Goal: Task Accomplishment & Management: Manage account settings

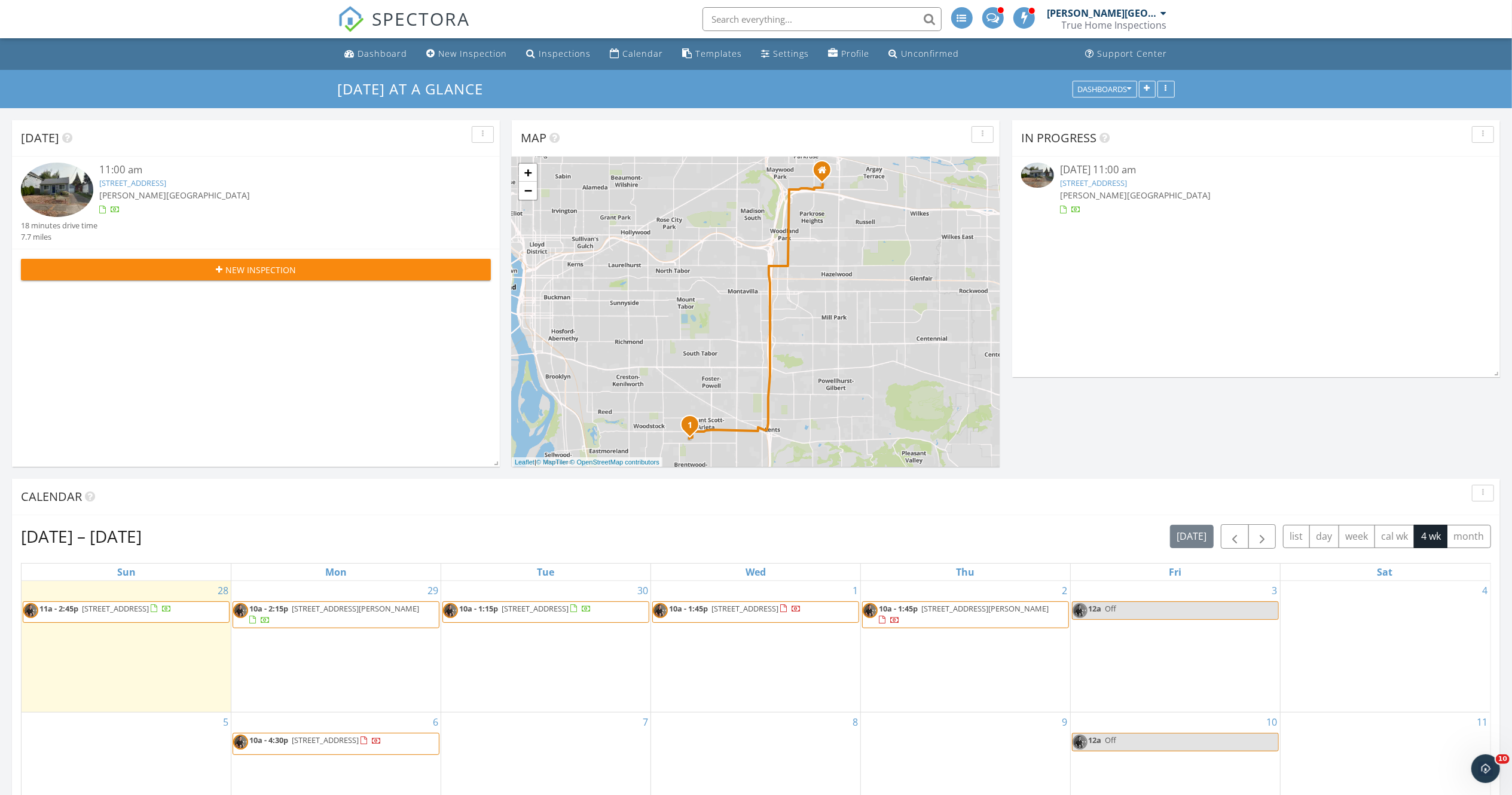
click at [166, 183] on link "[STREET_ADDRESS]" at bounding box center [132, 183] width 67 height 11
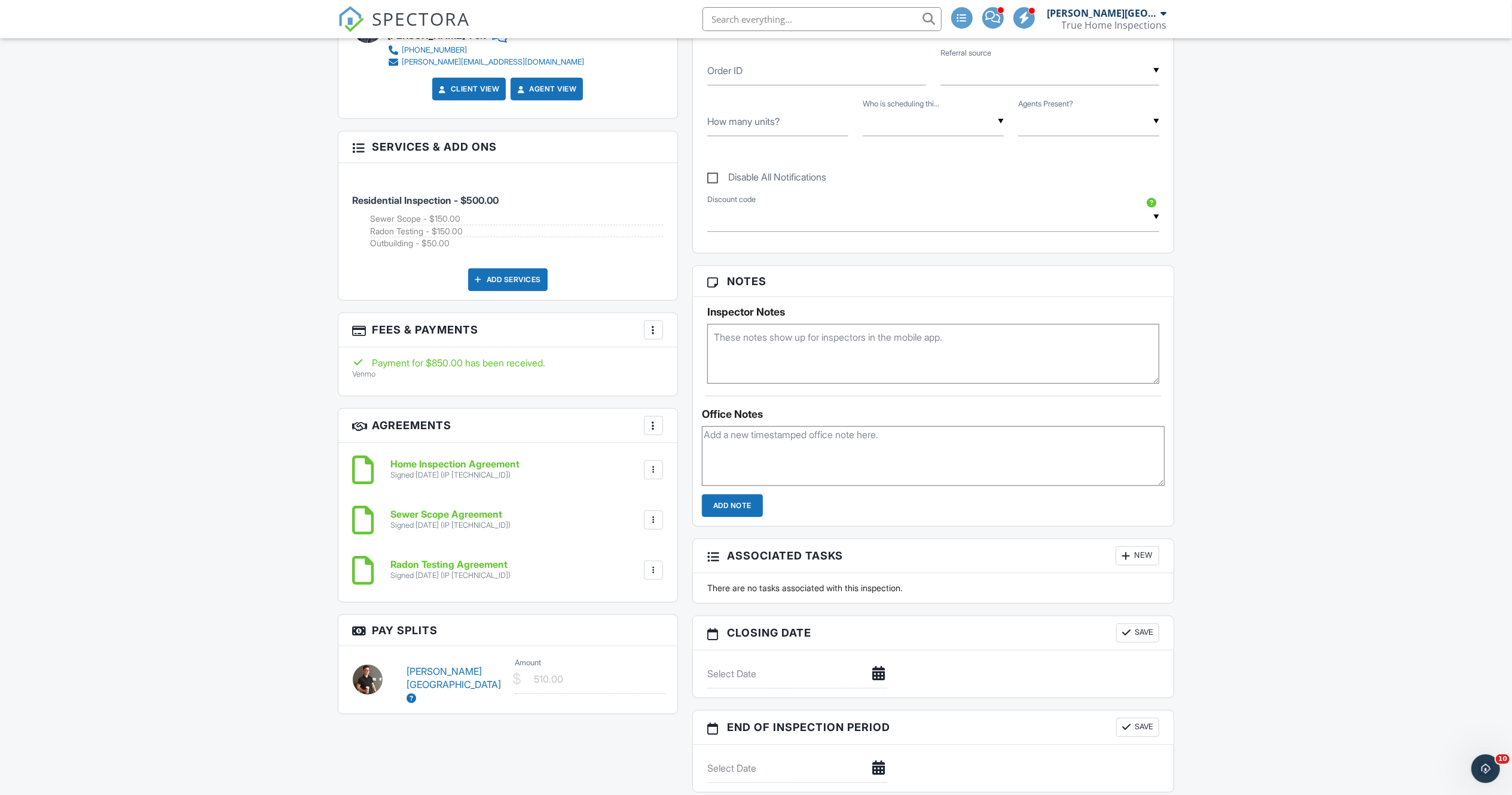
click at [650, 325] on div at bounding box center [654, 330] width 12 height 12
click at [711, 365] on li "Edit Fees & Payments" at bounding box center [713, 367] width 125 height 30
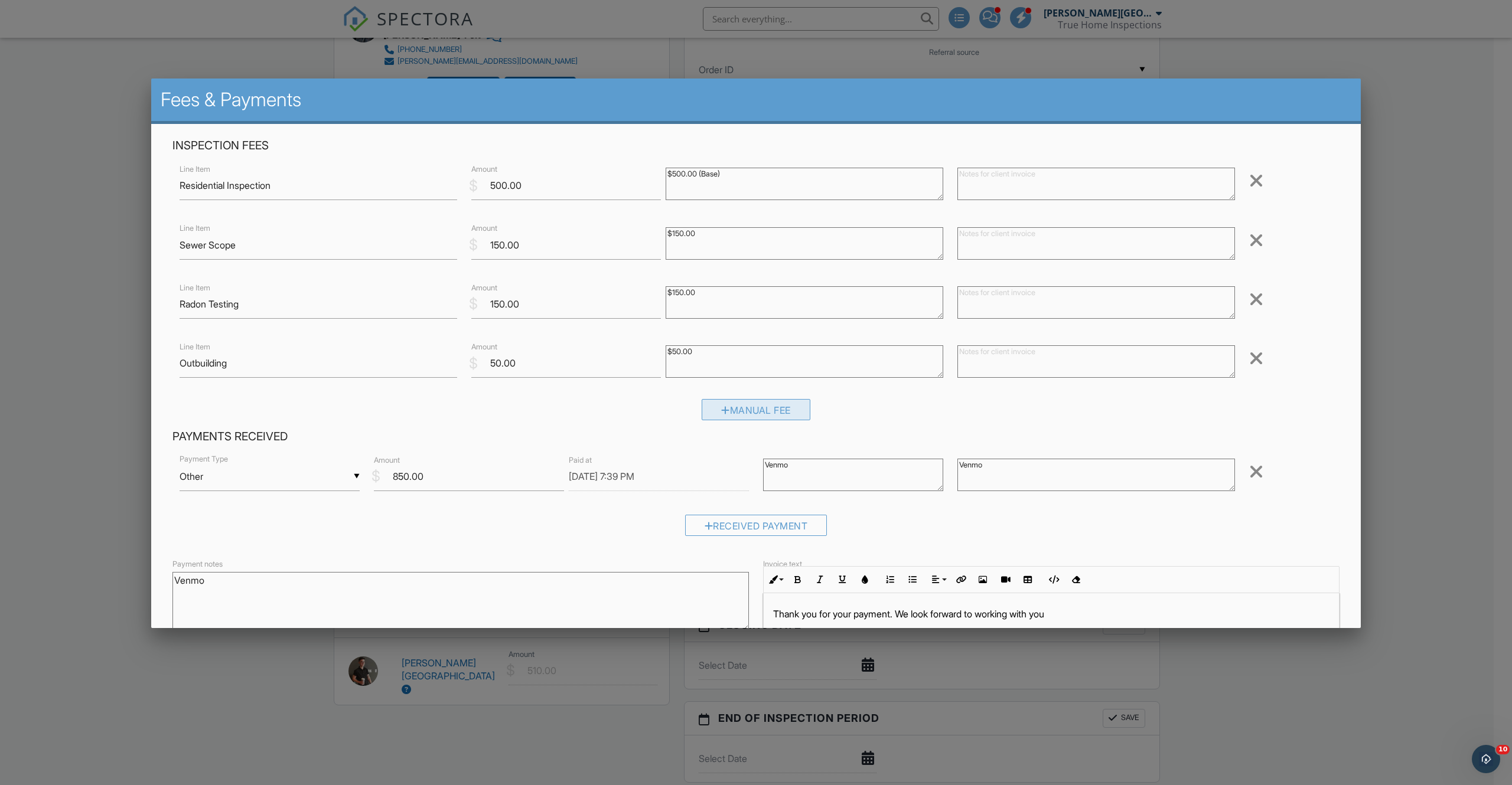
click at [719, 415] on div "Manual Fee" at bounding box center [756, 410] width 109 height 21
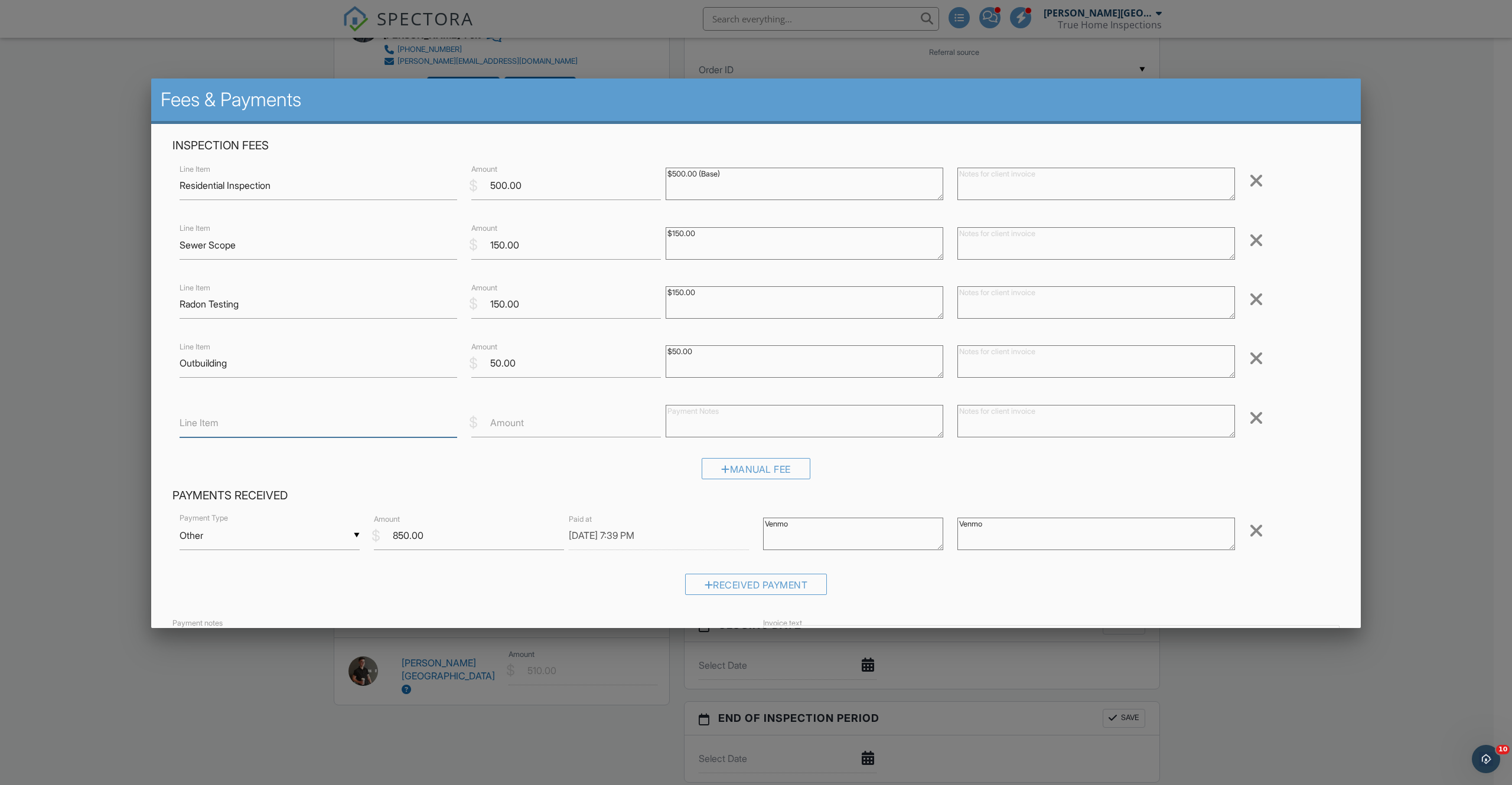
click at [405, 420] on input "Line Item" at bounding box center [318, 423] width 278 height 29
drag, startPoint x: 182, startPoint y: 421, endPoint x: 197, endPoint y: 438, distance: 22.7
click at [182, 422] on input "Sewer scope" at bounding box center [318, 423] width 278 height 29
type input "Refund - Sewer scope"
click at [534, 426] on input "Amount" at bounding box center [565, 423] width 189 height 29
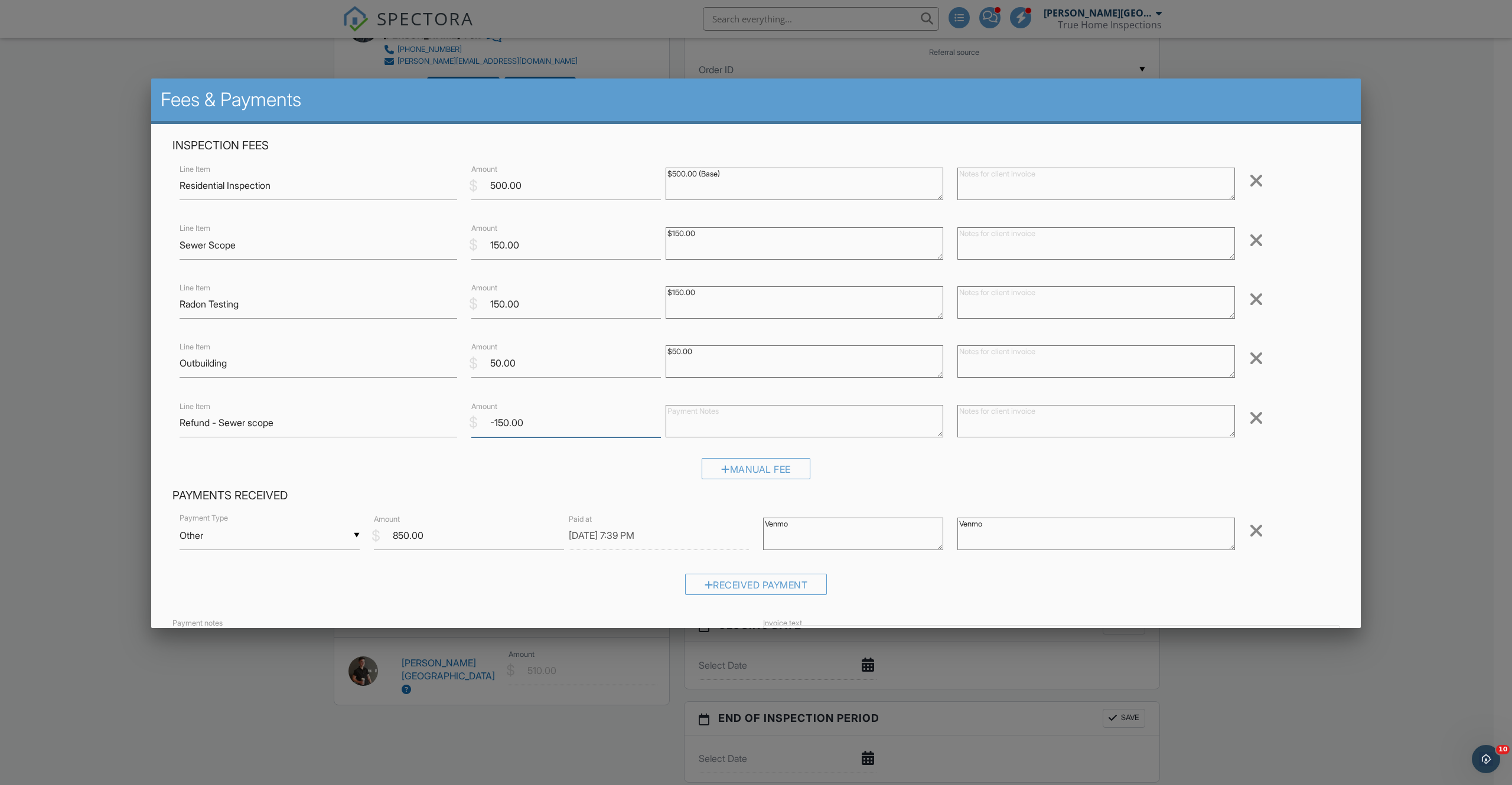
type input "-150.00"
click at [724, 426] on textarea at bounding box center [805, 421] width 278 height 32
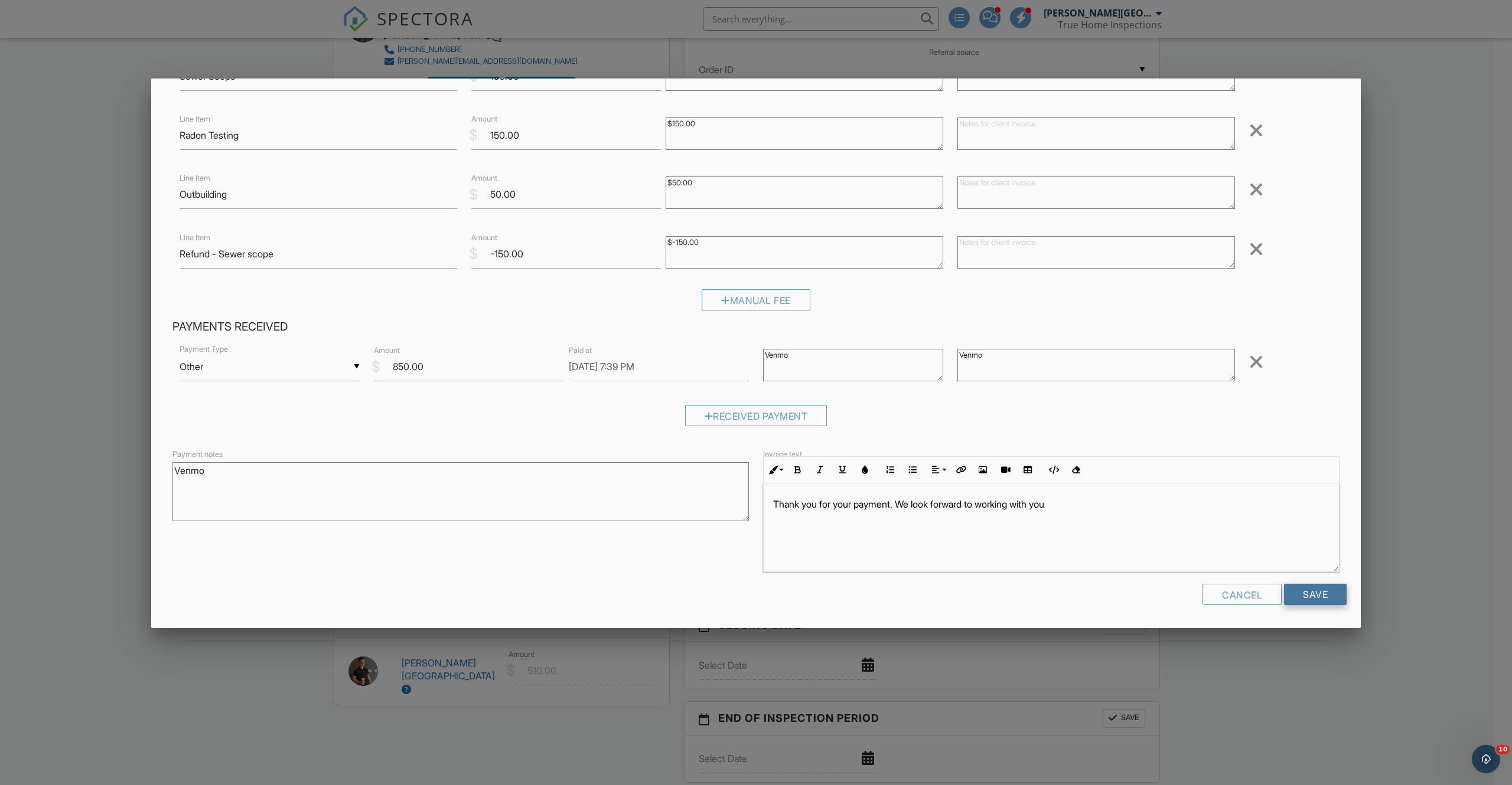
type textarea "$-150.00"
click at [1286, 593] on input "Save" at bounding box center [1315, 594] width 63 height 21
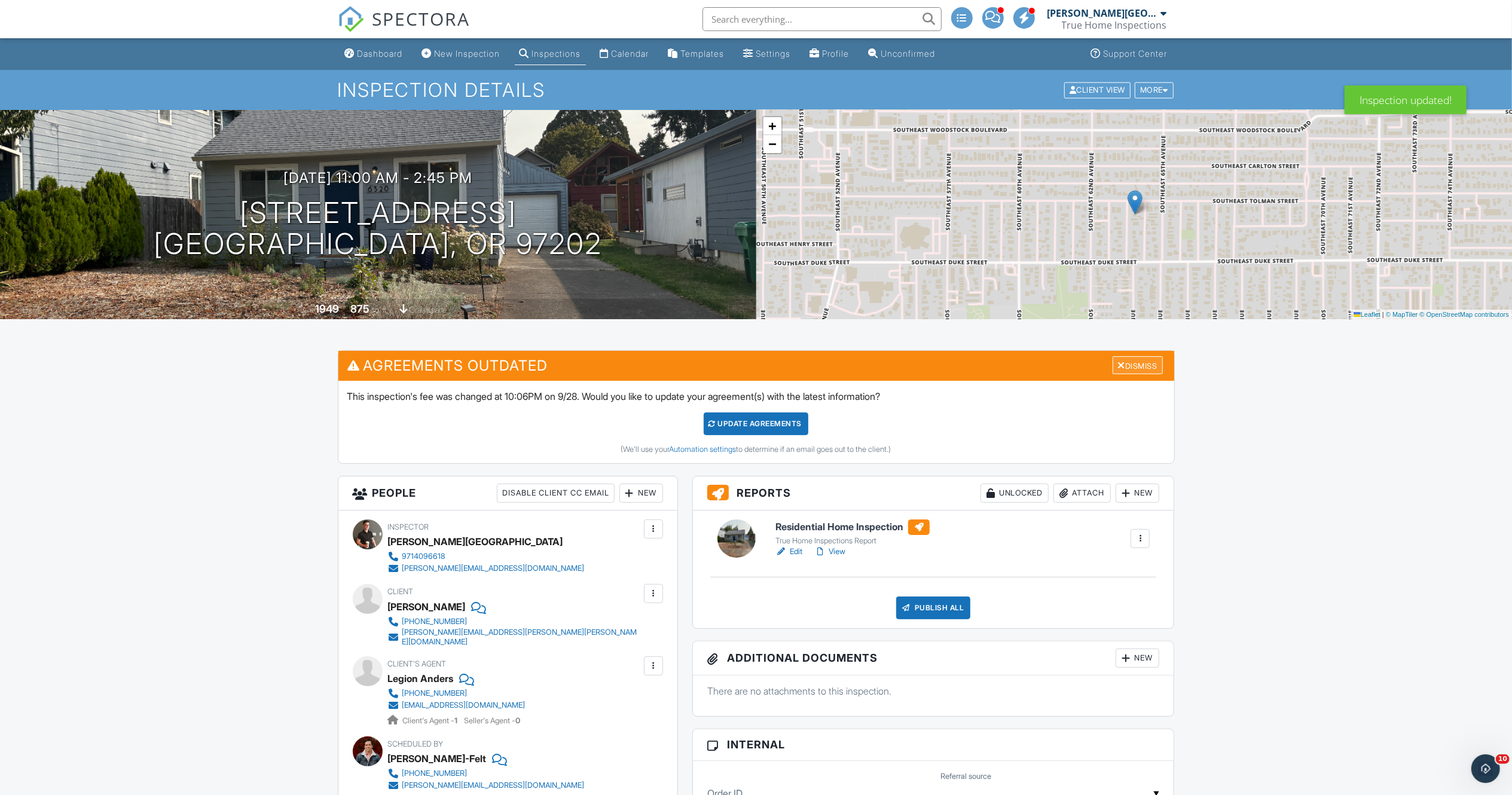
click at [1136, 360] on div "Dismiss" at bounding box center [1137, 365] width 50 height 19
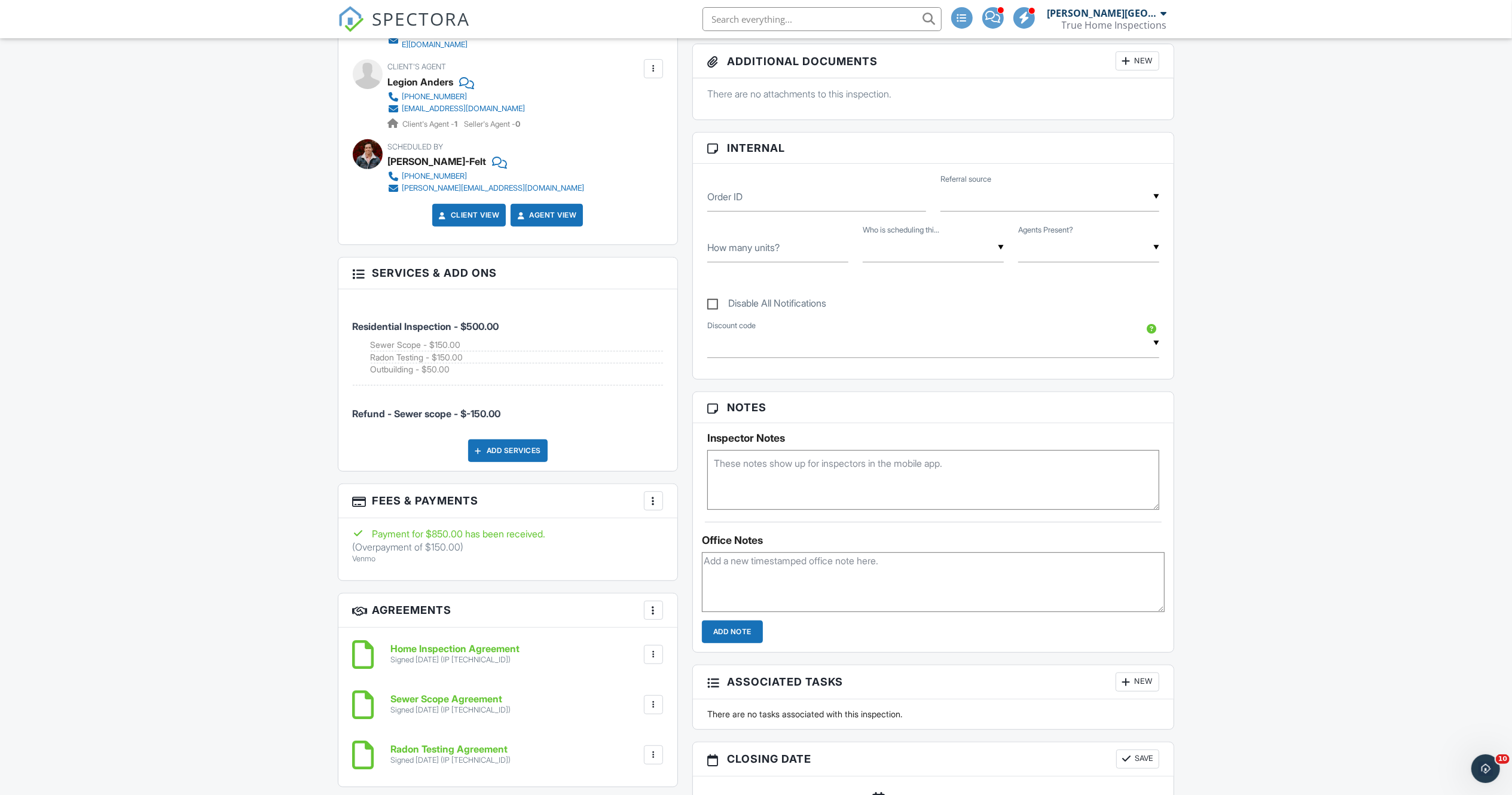
scroll to position [598, 0]
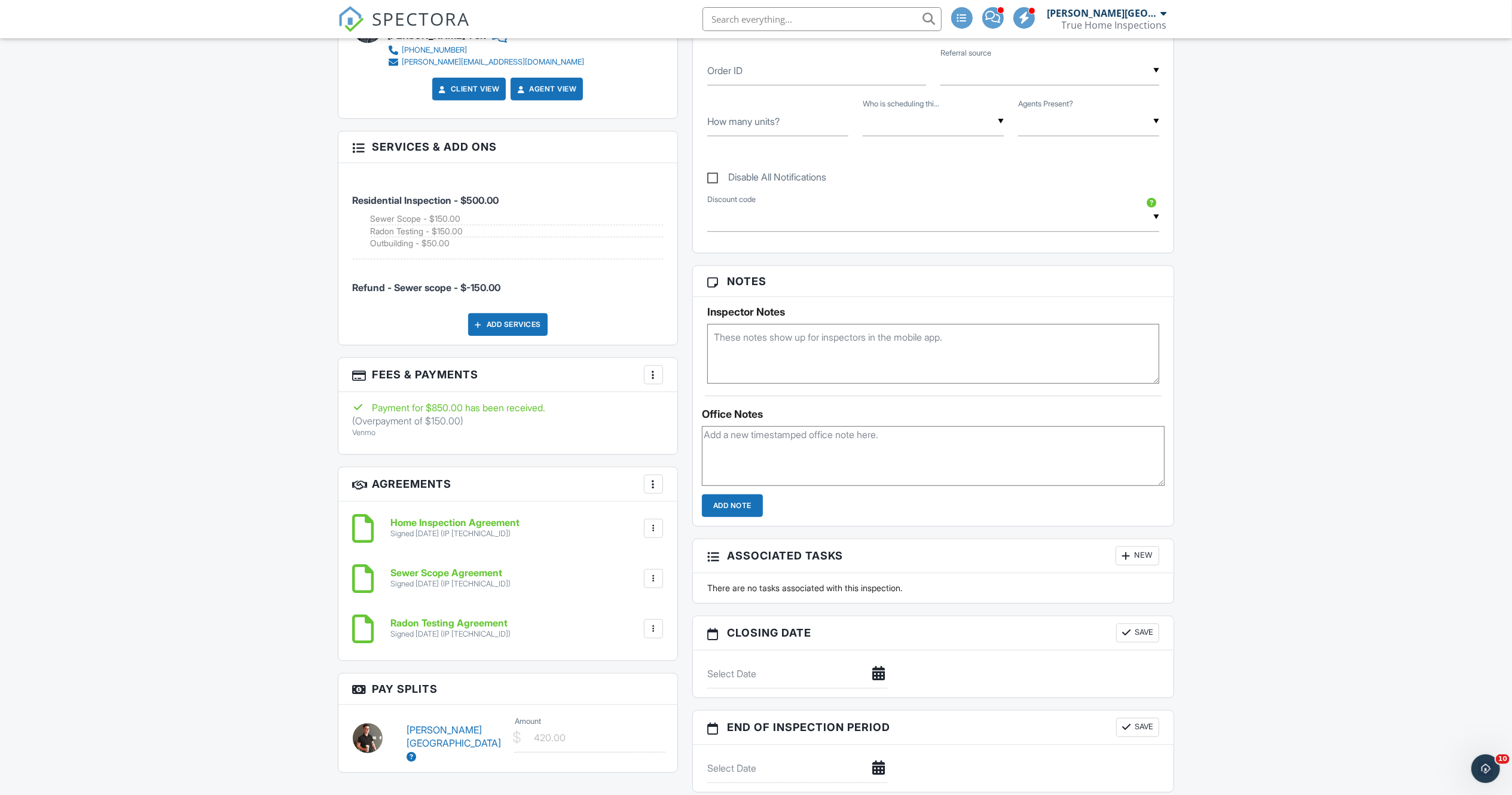
click at [656, 369] on div at bounding box center [654, 375] width 12 height 12
click at [695, 461] on li "View Invoice" at bounding box center [713, 471] width 125 height 30
click at [654, 523] on div at bounding box center [654, 529] width 12 height 12
click at [635, 622] on li "Download" at bounding box center [622, 621] width 68 height 30
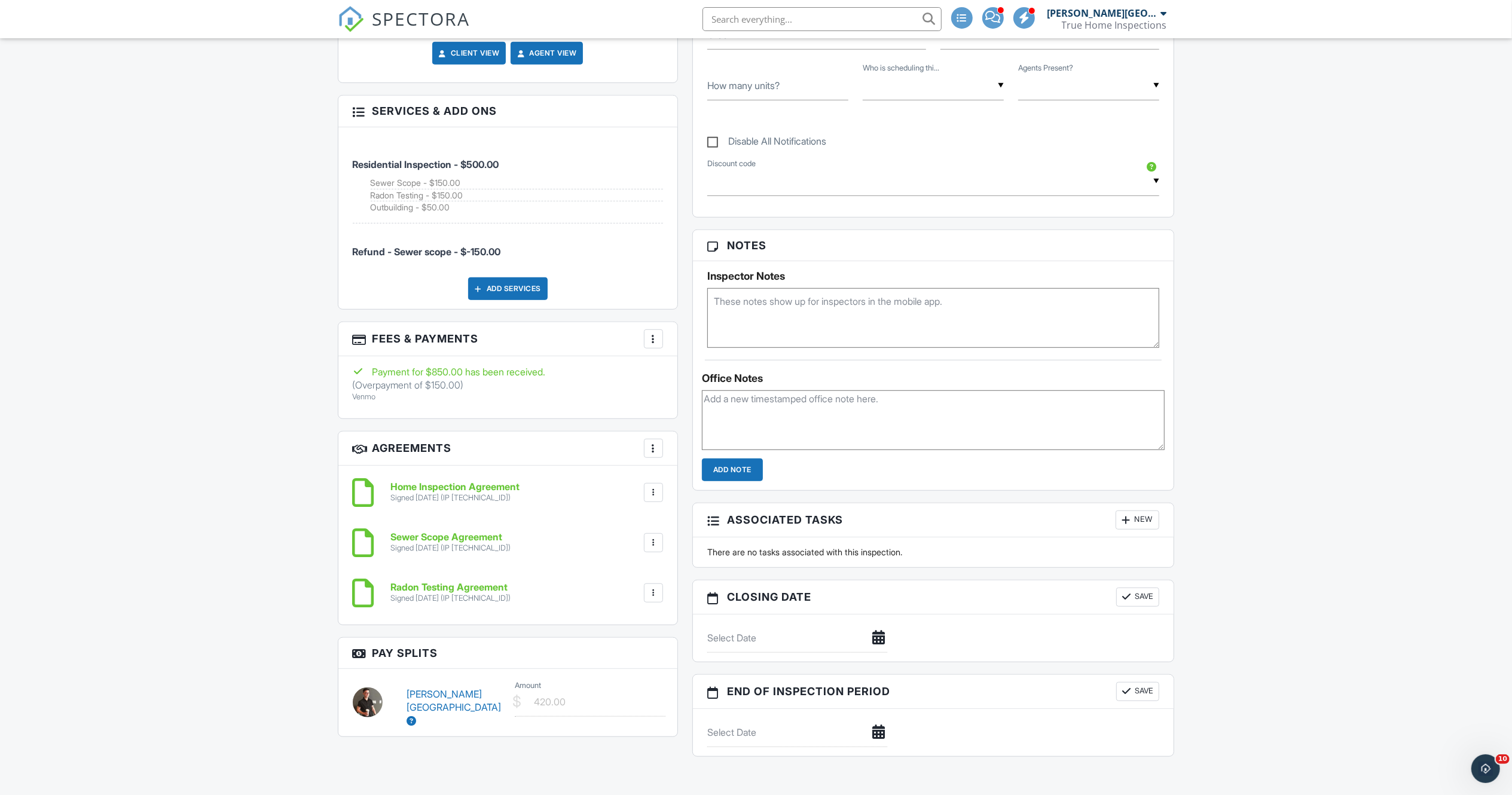
scroll to position [0, 0]
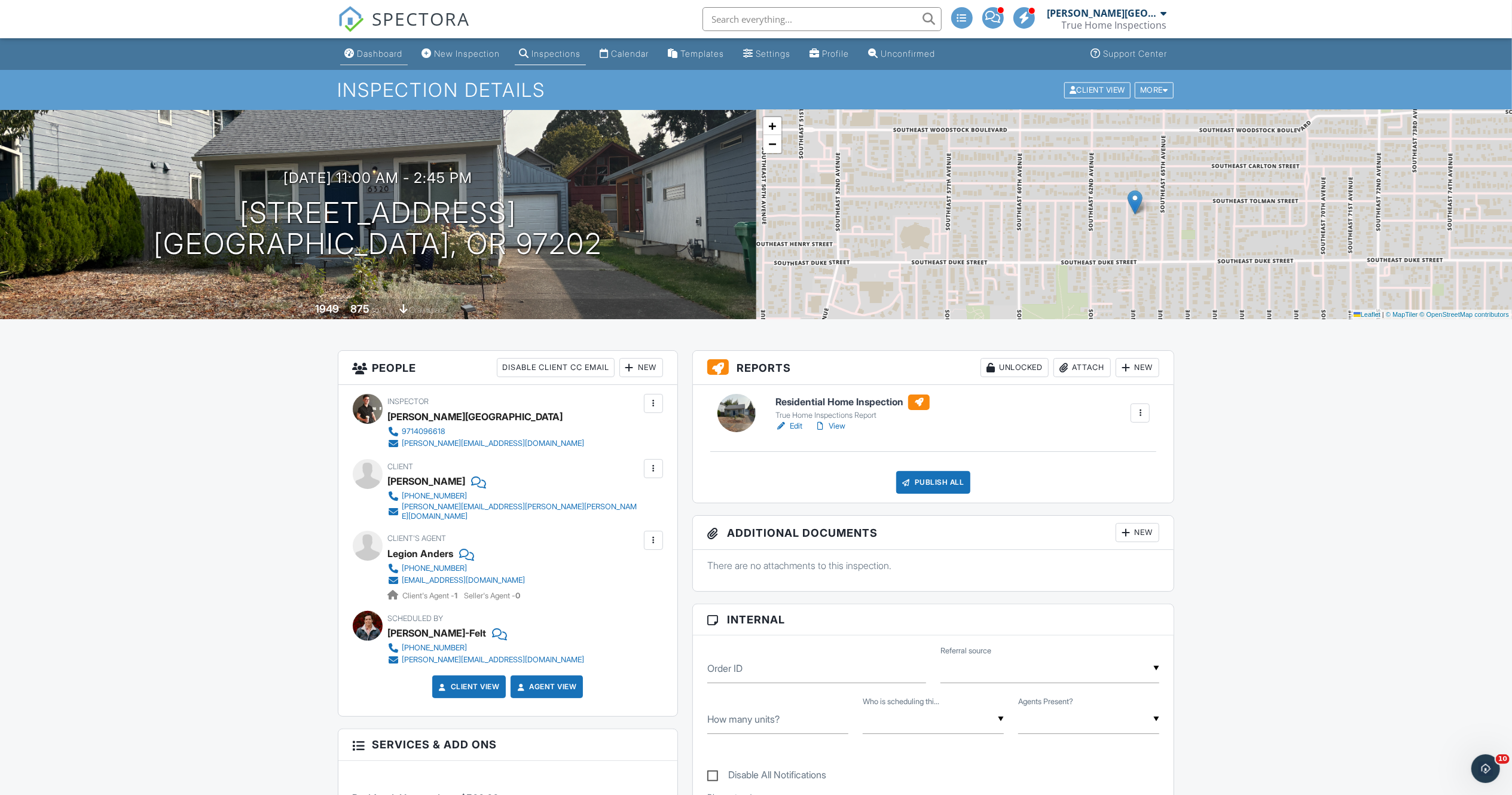
click at [374, 45] on link "Dashboard" at bounding box center [374, 53] width 67 height 22
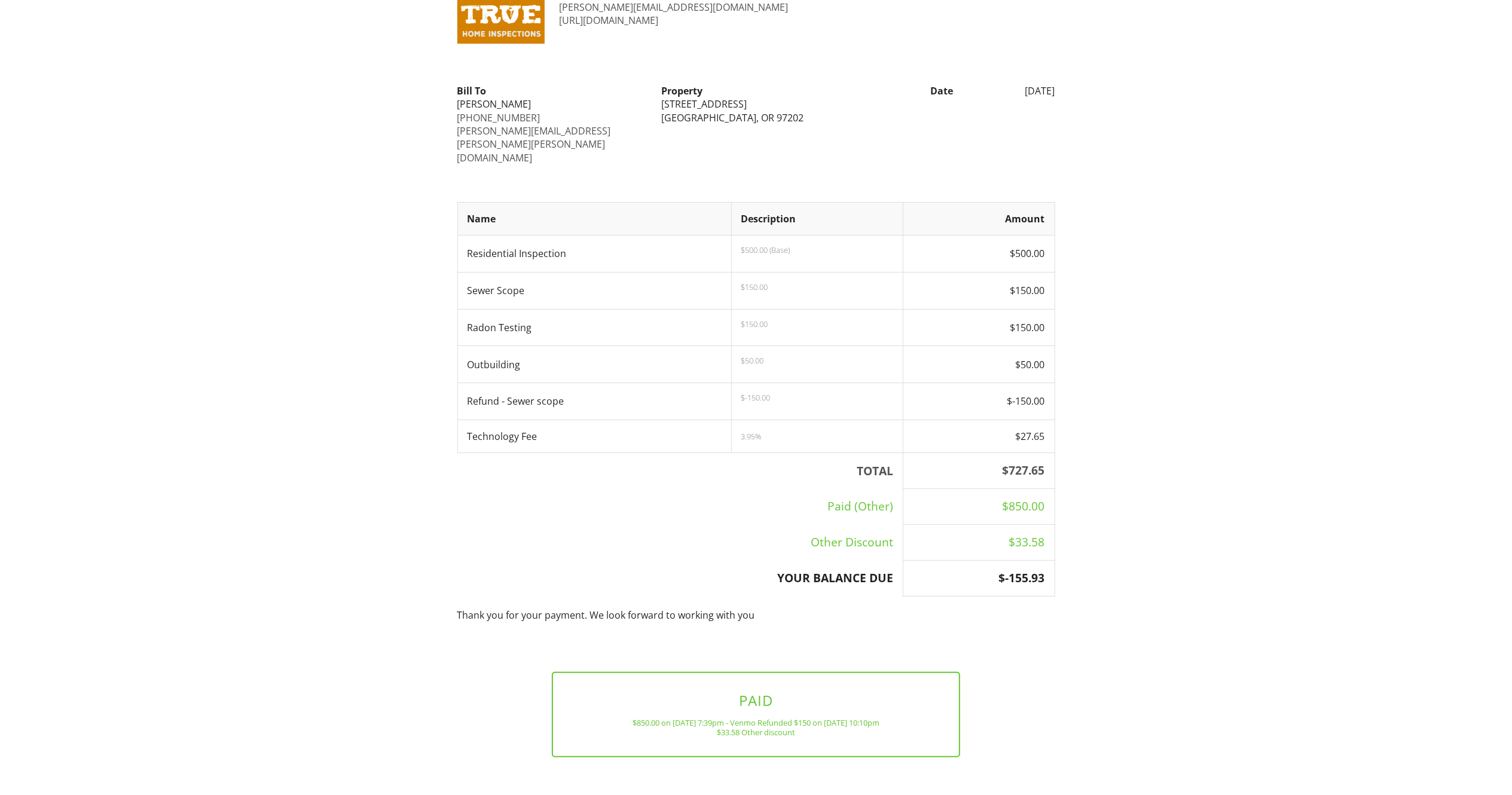
scroll to position [86, 0]
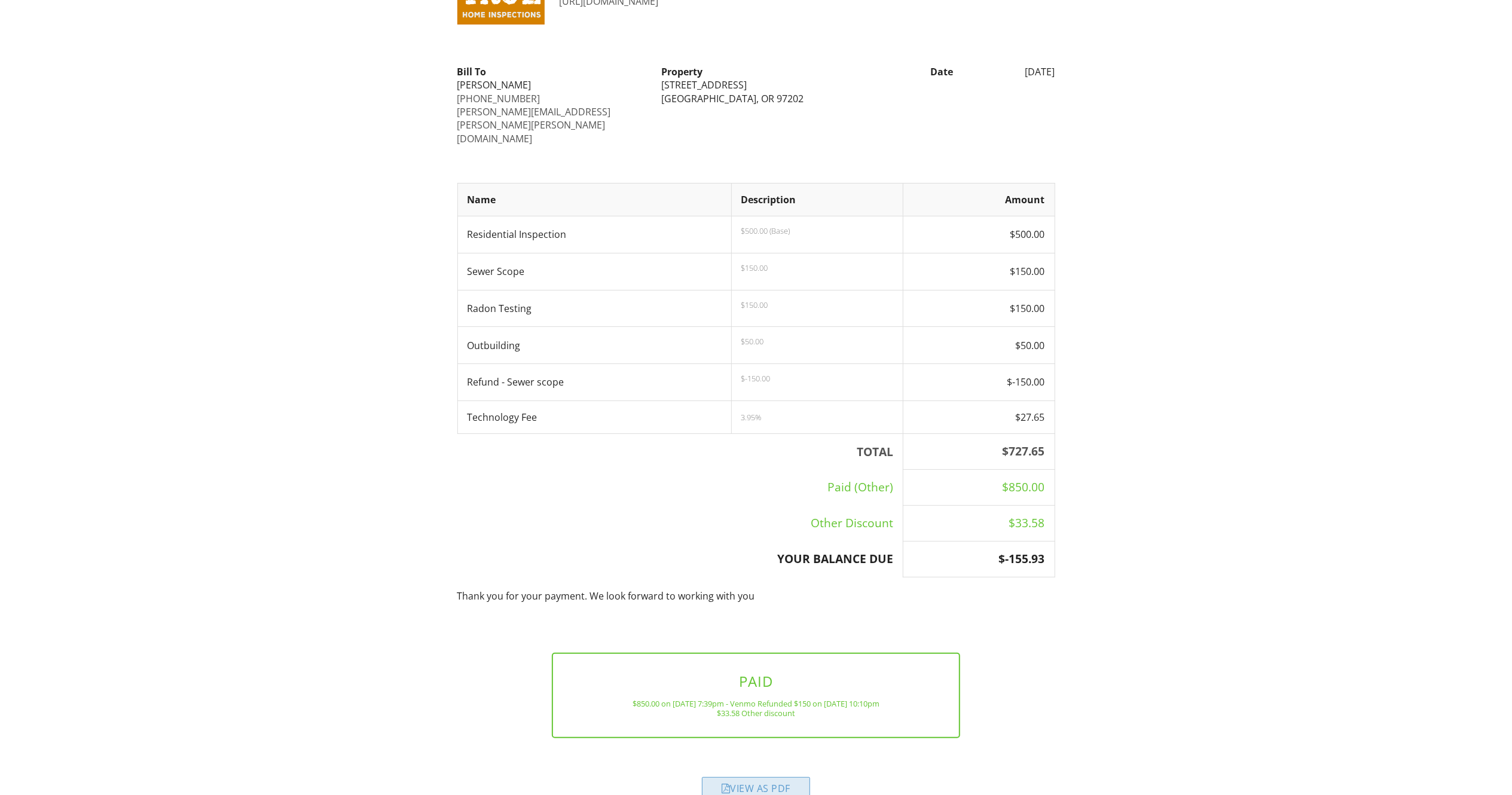
click at [768, 777] on div "View as PDF" at bounding box center [756, 788] width 109 height 21
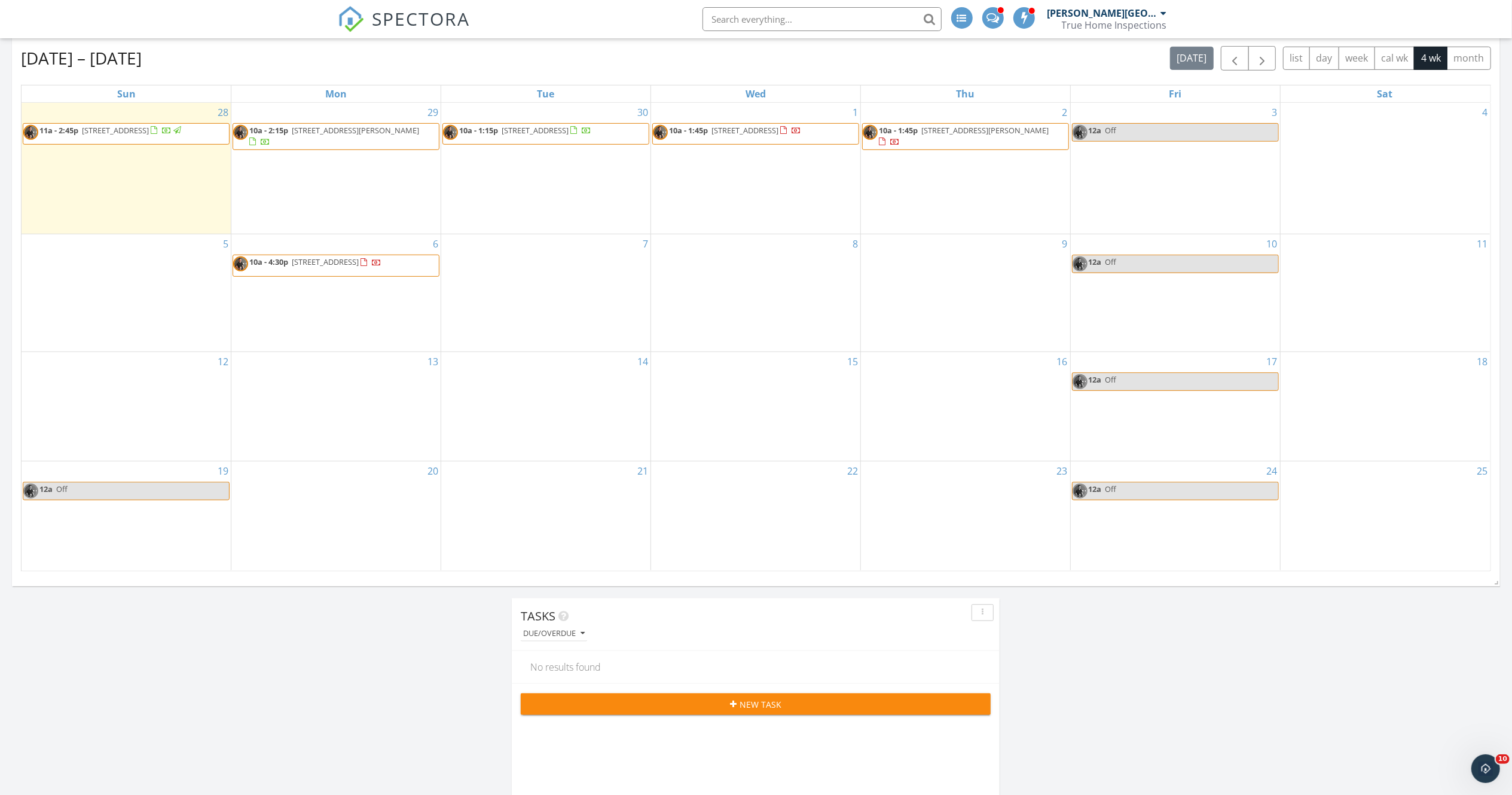
scroll to position [119, 0]
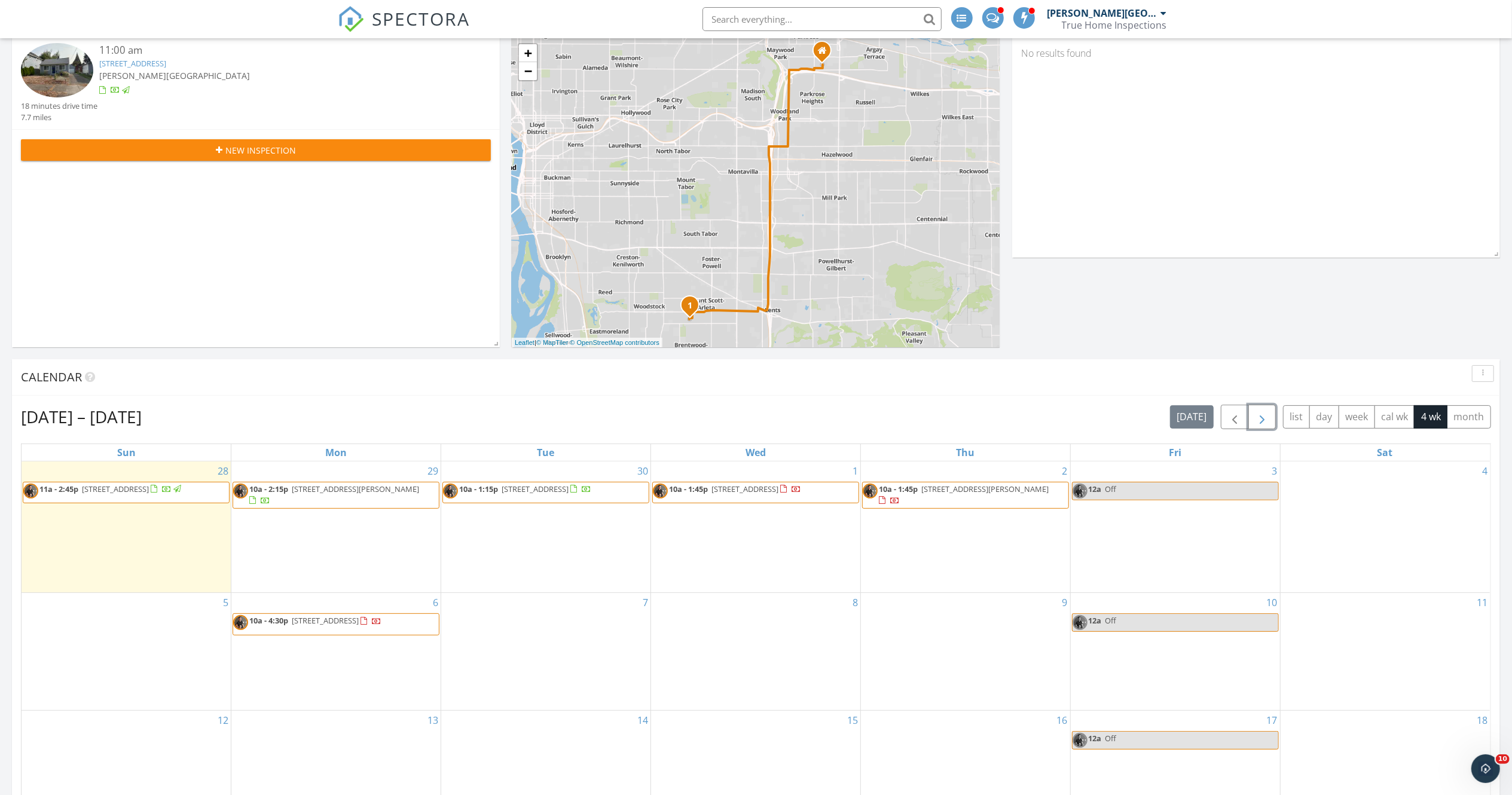
click at [1261, 414] on span "button" at bounding box center [1261, 417] width 14 height 14
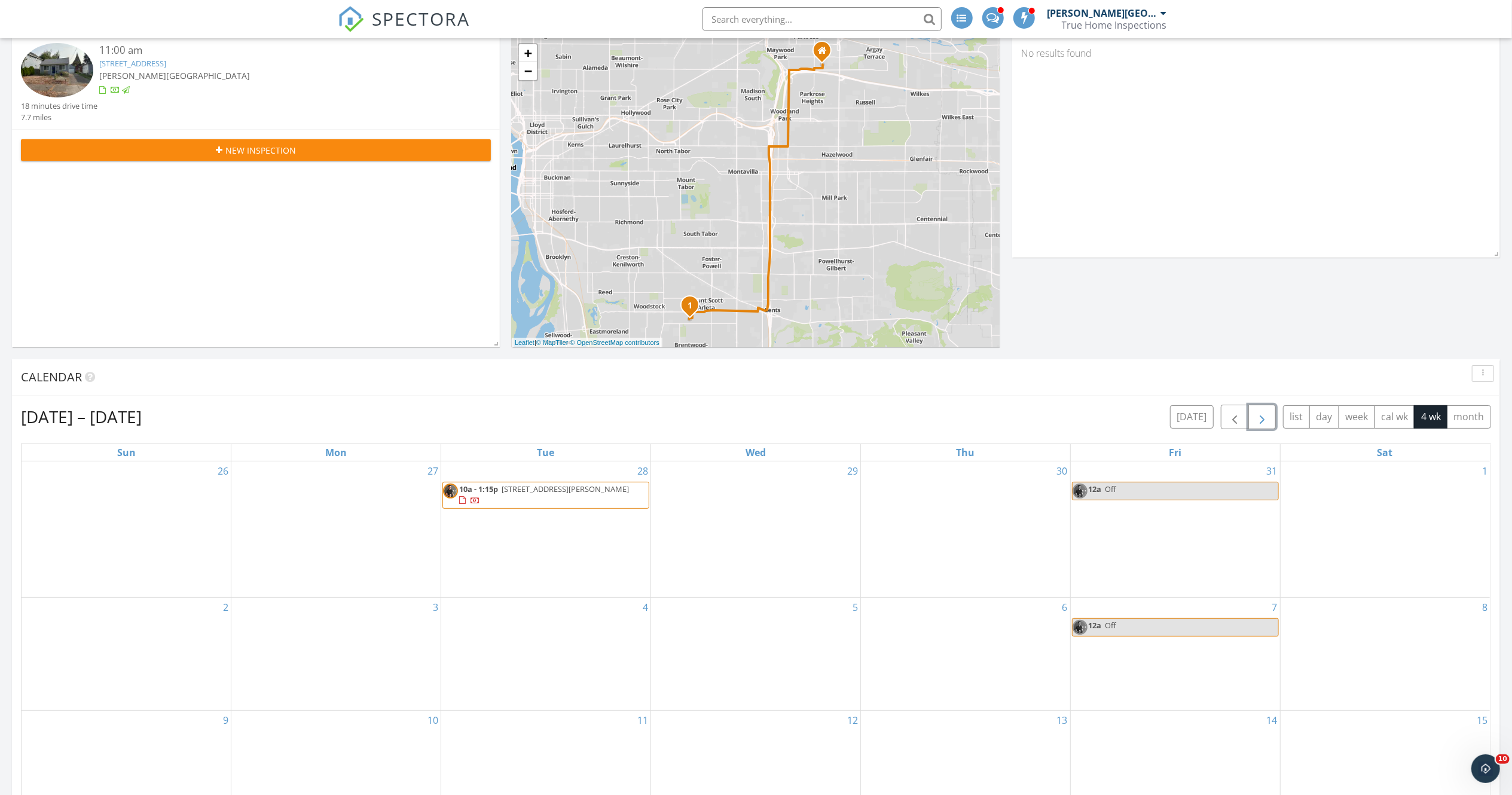
scroll to position [239, 0]
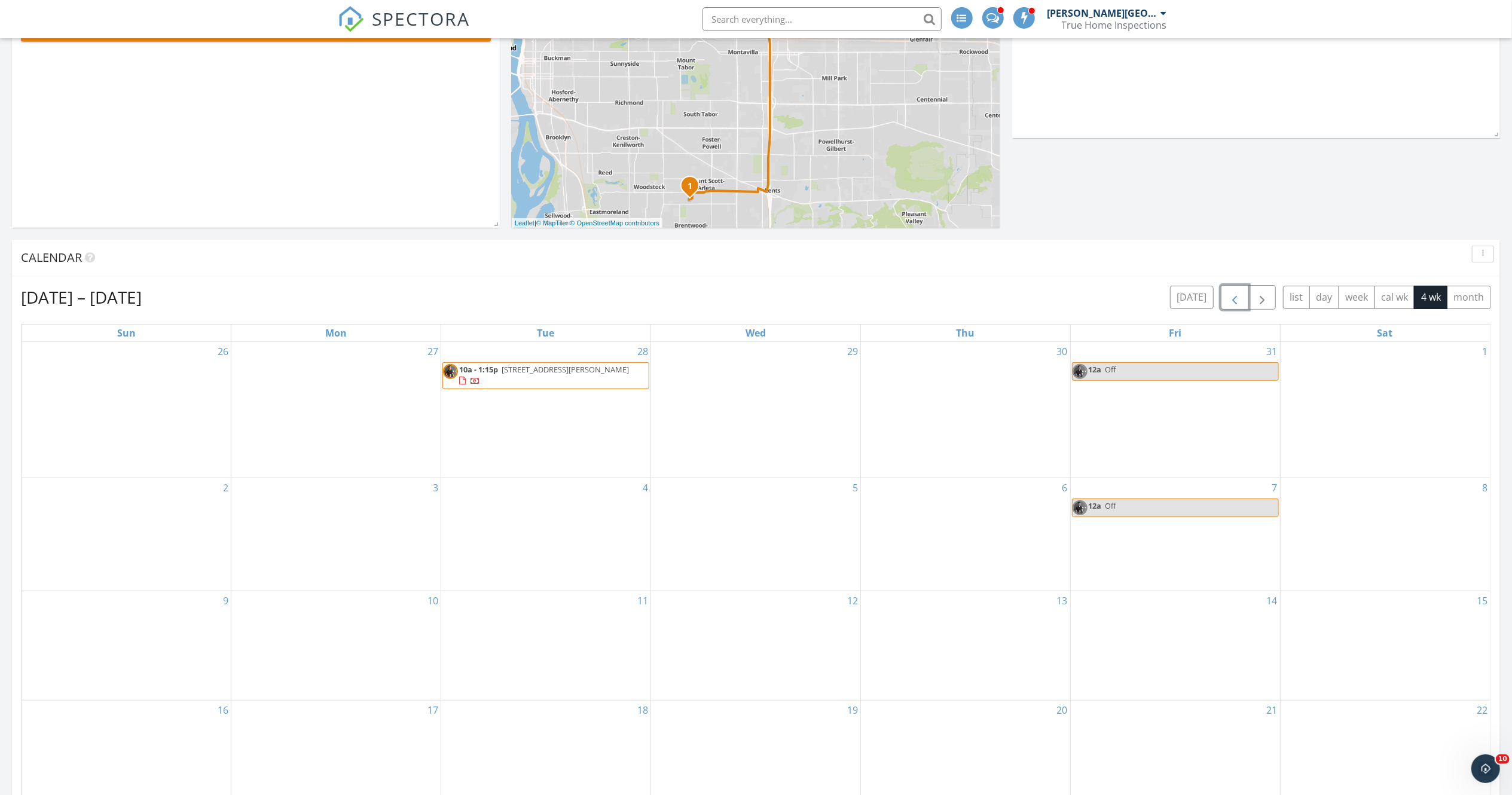
click at [1228, 301] on span "button" at bounding box center [1234, 297] width 14 height 14
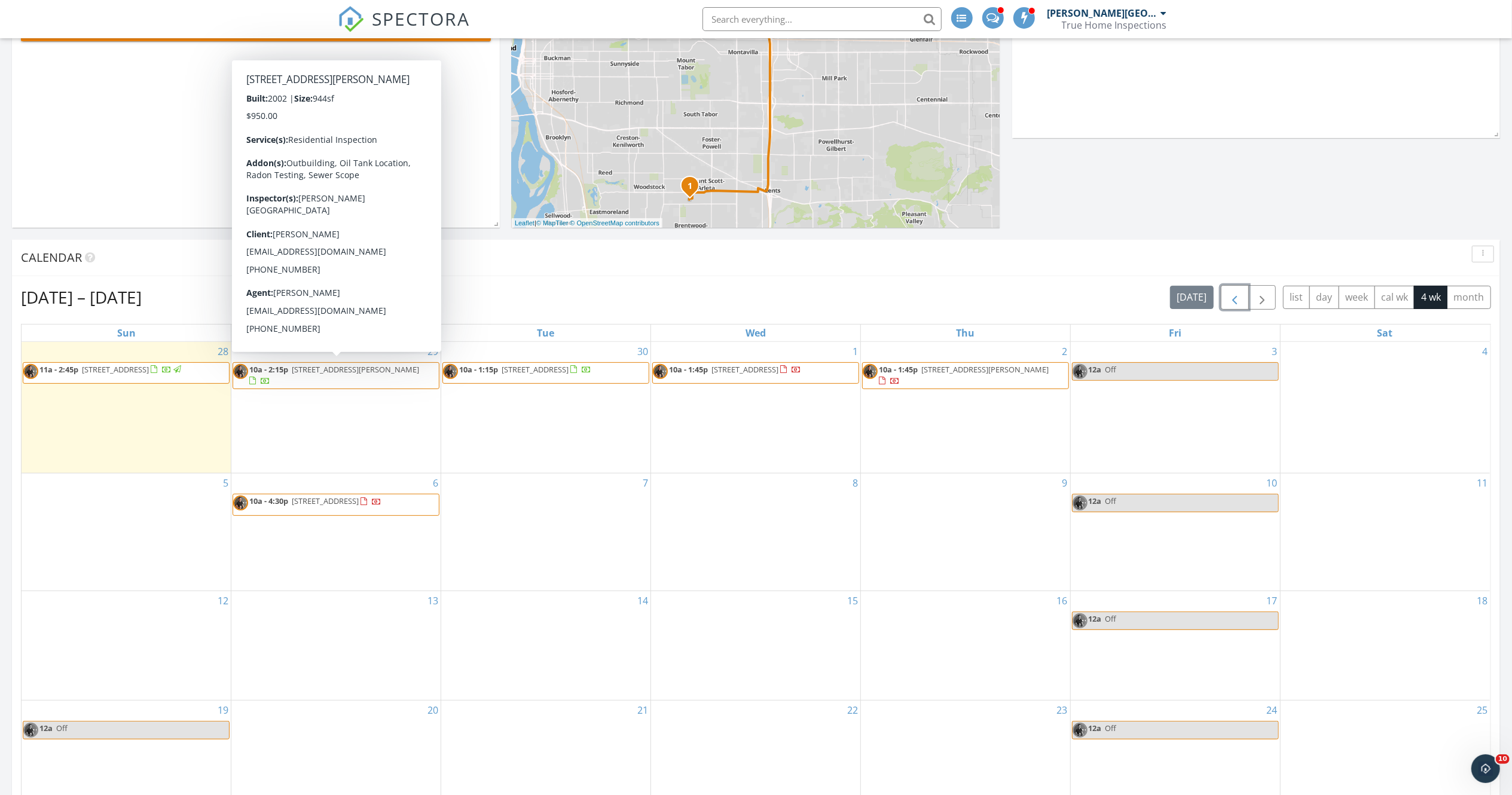
click at [378, 377] on span "10a - 2:15p 8358 N Hendricks St, Portland 97203" at bounding box center [336, 376] width 206 height 23
